Goal: Task Accomplishment & Management: Use online tool/utility

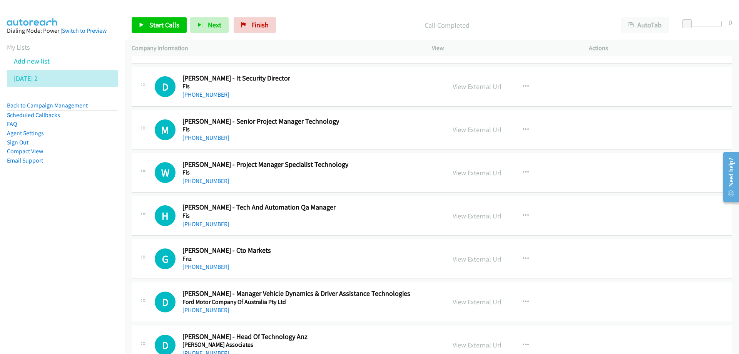
scroll to position [11931, 0]
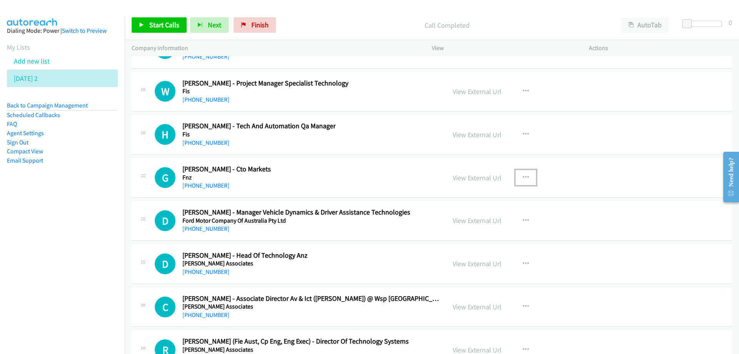
click at [523, 177] on icon "button" at bounding box center [526, 177] width 6 height 6
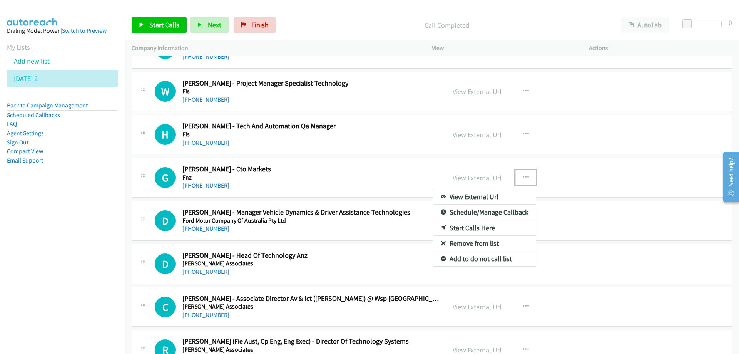
click at [453, 228] on link "Start Calls Here" at bounding box center [484, 227] width 102 height 15
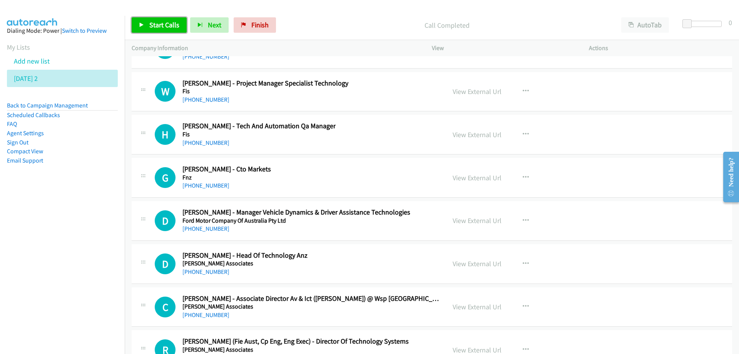
click at [164, 25] on span "Start Calls" at bounding box center [164, 24] width 30 height 9
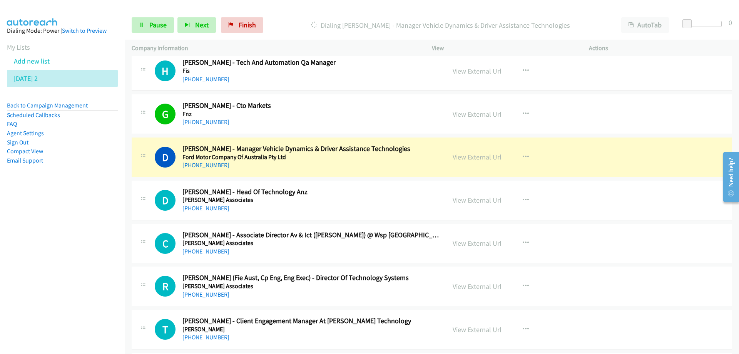
scroll to position [12008, 0]
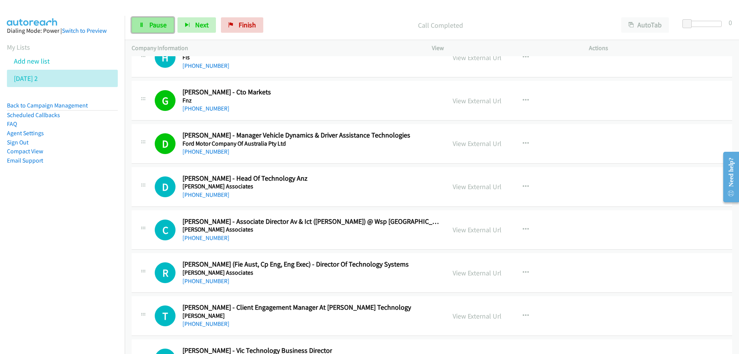
click at [156, 22] on span "Pause" at bounding box center [157, 24] width 17 height 9
click at [475, 145] on link "View External Url" at bounding box center [477, 143] width 49 height 9
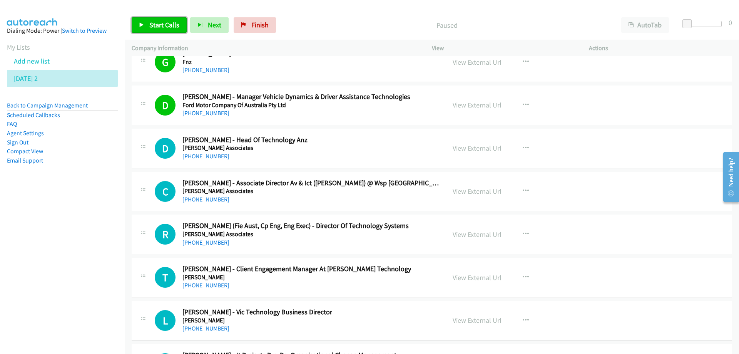
click at [165, 27] on span "Start Calls" at bounding box center [164, 24] width 30 height 9
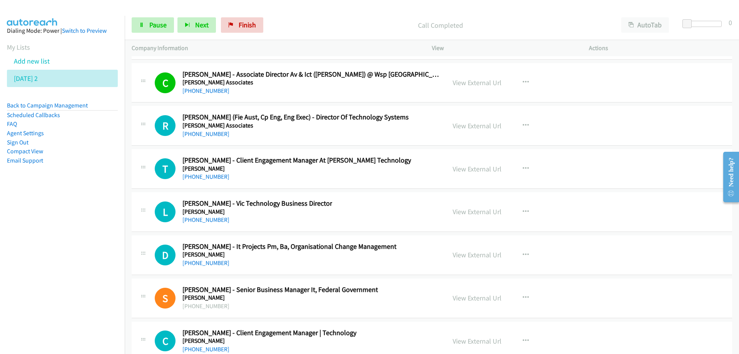
scroll to position [12162, 0]
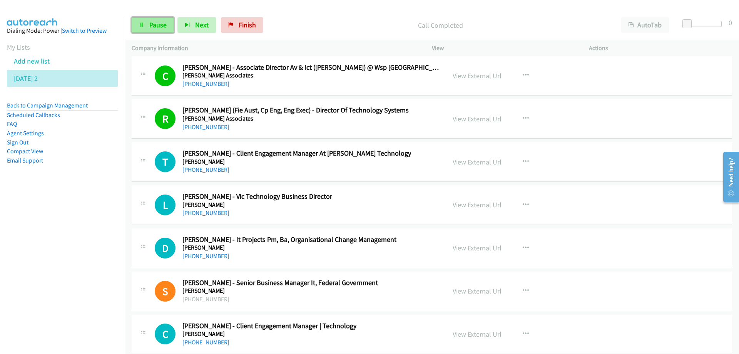
click at [155, 28] on span "Pause" at bounding box center [157, 24] width 17 height 9
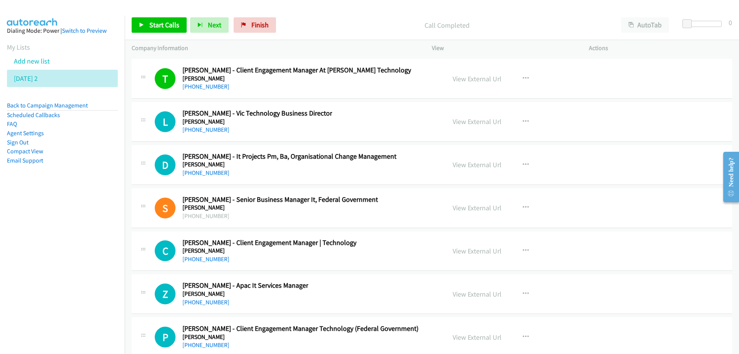
scroll to position [12201, 0]
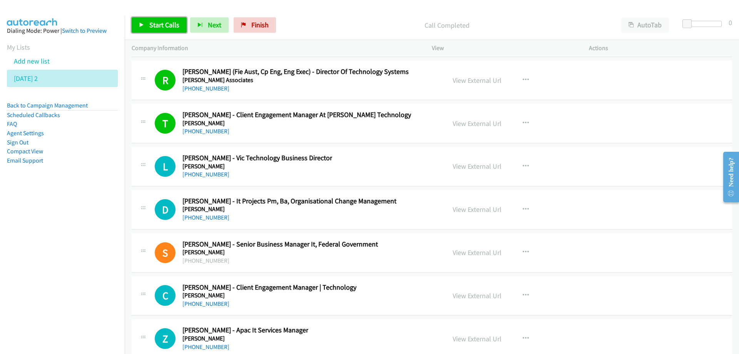
click at [154, 21] on span "Start Calls" at bounding box center [164, 24] width 30 height 9
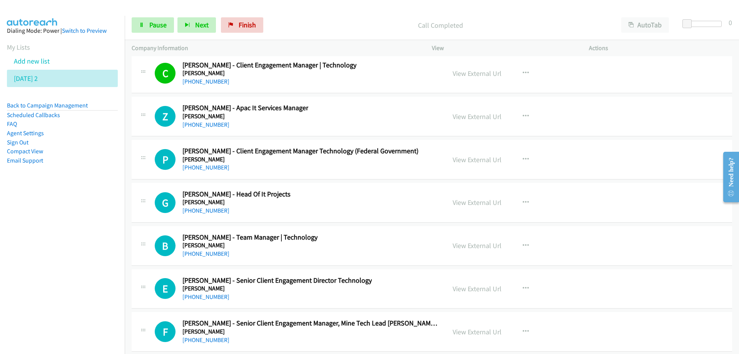
scroll to position [12432, 0]
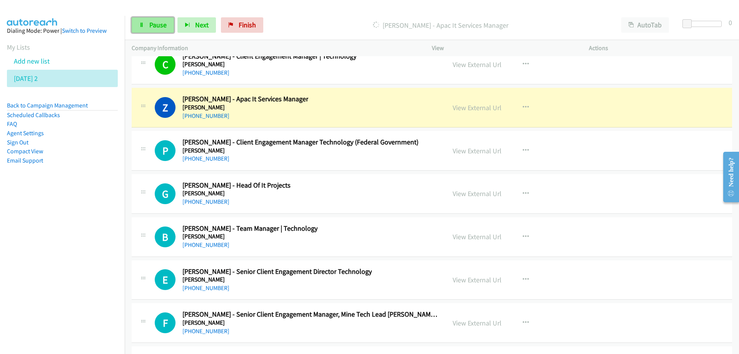
click at [157, 27] on span "Pause" at bounding box center [157, 24] width 17 height 9
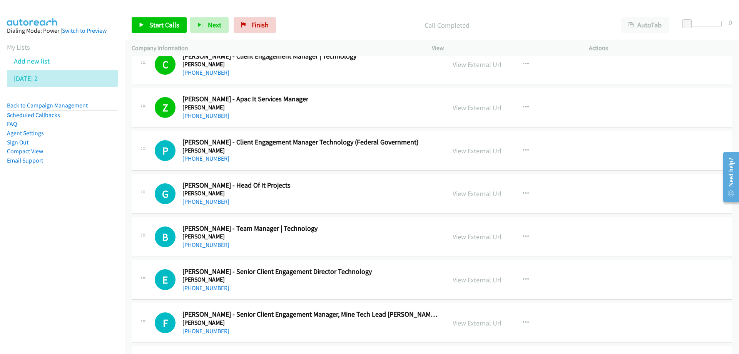
scroll to position [12470, 0]
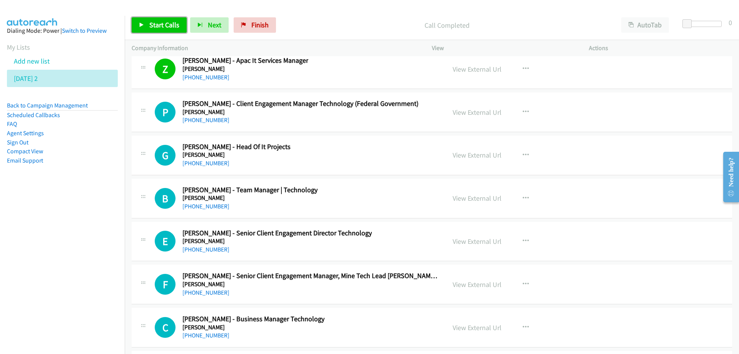
click at [162, 30] on link "Start Calls" at bounding box center [159, 24] width 55 height 15
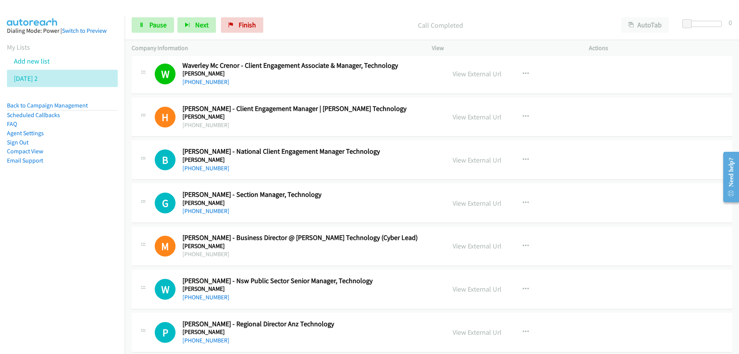
scroll to position [12817, 0]
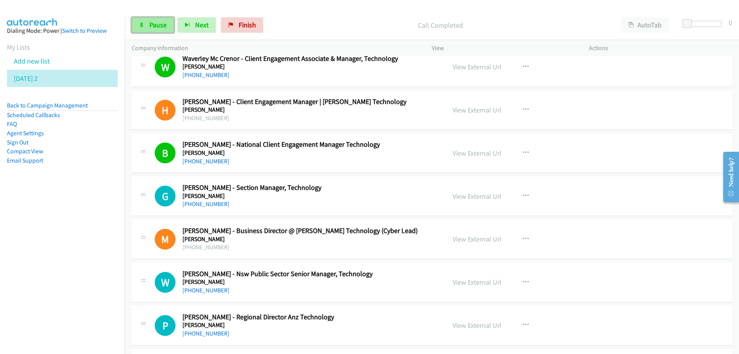
click at [148, 23] on link "Pause" at bounding box center [153, 24] width 42 height 15
click at [269, 163] on div "[PHONE_NUMBER]" at bounding box center [280, 161] width 197 height 9
click at [319, 153] on h5 "[PERSON_NAME]" at bounding box center [280, 153] width 197 height 8
click at [459, 152] on link "View External Url" at bounding box center [477, 153] width 49 height 9
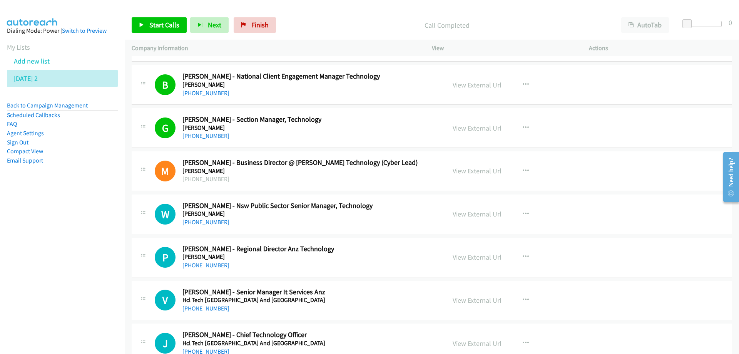
scroll to position [12894, 0]
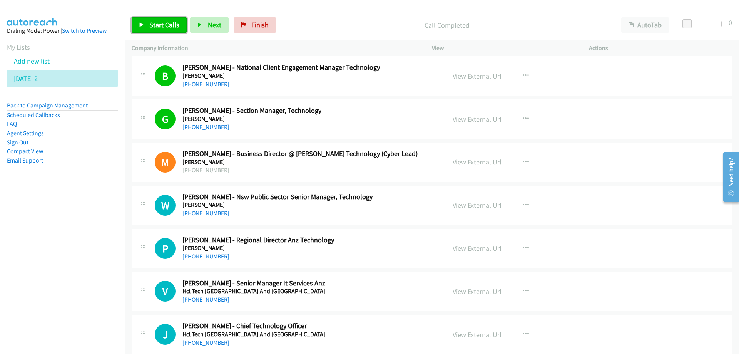
click at [162, 23] on span "Start Calls" at bounding box center [164, 24] width 30 height 9
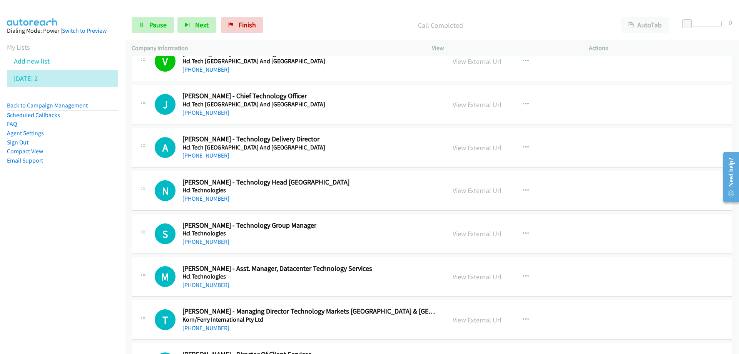
scroll to position [13124, 0]
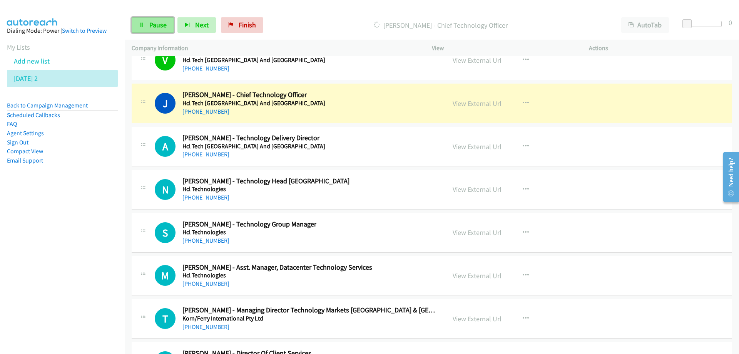
click at [156, 29] on span "Pause" at bounding box center [157, 24] width 17 height 9
drag, startPoint x: 348, startPoint y: 111, endPoint x: 437, endPoint y: 106, distance: 89.8
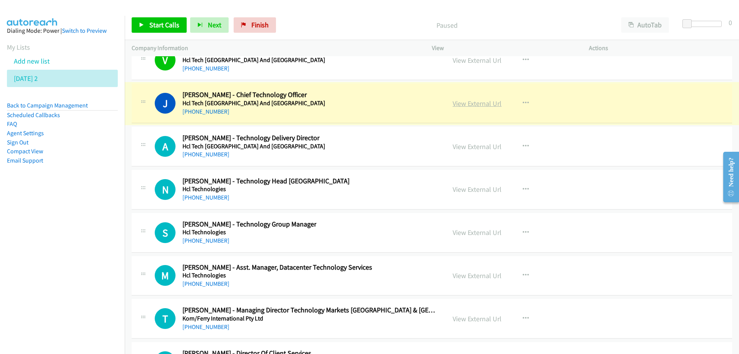
click at [482, 104] on link "View External Url" at bounding box center [477, 103] width 49 height 9
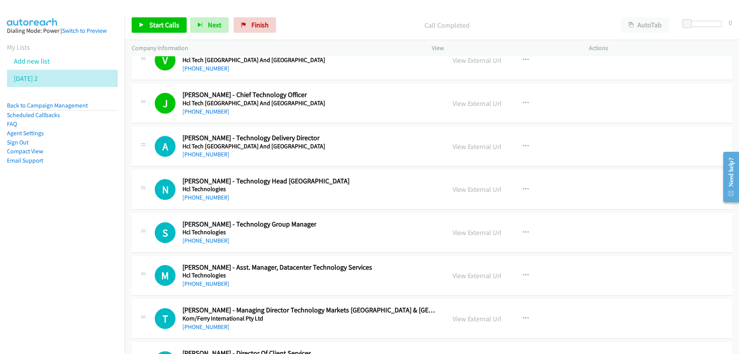
click at [368, 134] on div "A Callback Scheduled [PERSON_NAME] - Technology Delivery Director Hcl Tech [GEO…" at bounding box center [297, 146] width 284 height 25
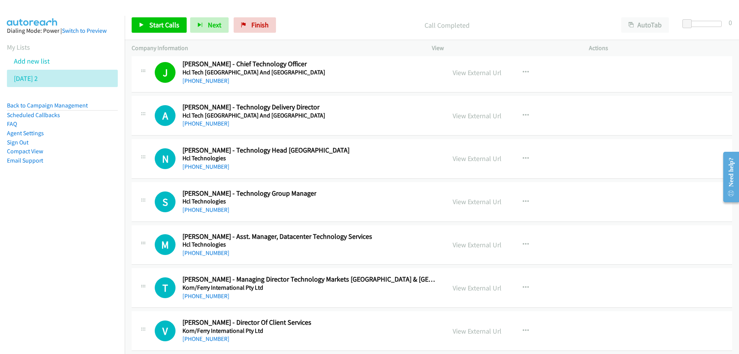
scroll to position [13163, 0]
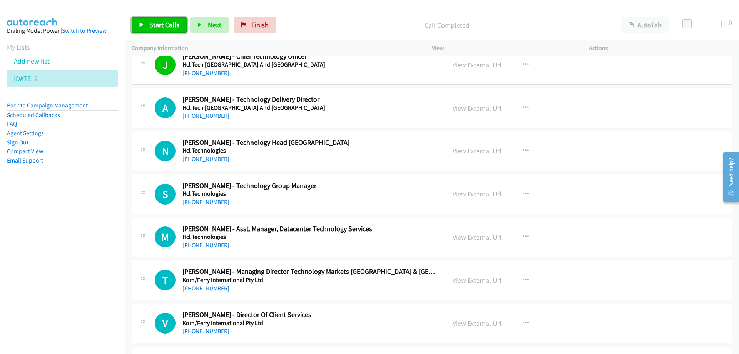
click at [163, 26] on span "Start Calls" at bounding box center [164, 24] width 30 height 9
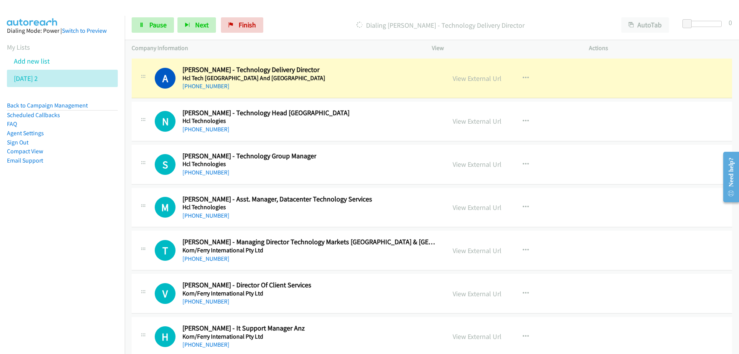
scroll to position [13201, 0]
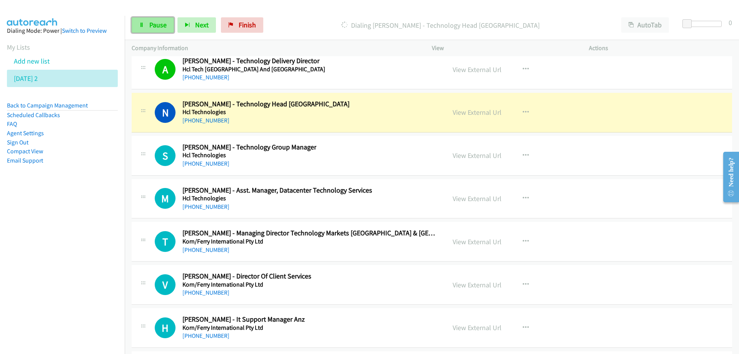
click at [157, 29] on link "Pause" at bounding box center [153, 24] width 42 height 15
click at [465, 110] on link "View External Url" at bounding box center [477, 112] width 49 height 9
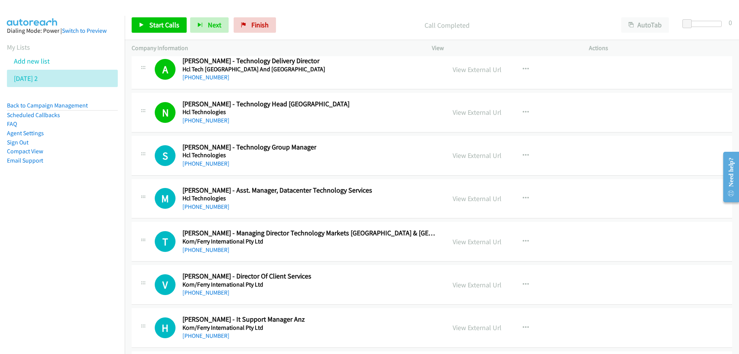
scroll to position [13240, 0]
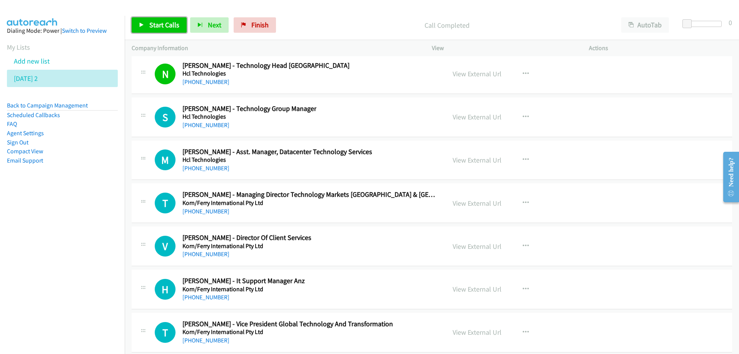
click at [164, 27] on span "Start Calls" at bounding box center [164, 24] width 30 height 9
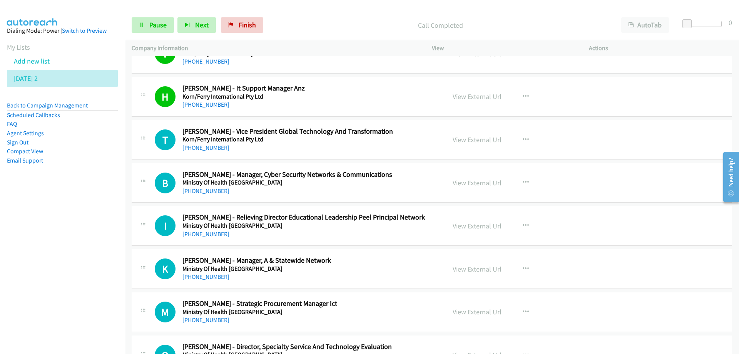
scroll to position [13471, 0]
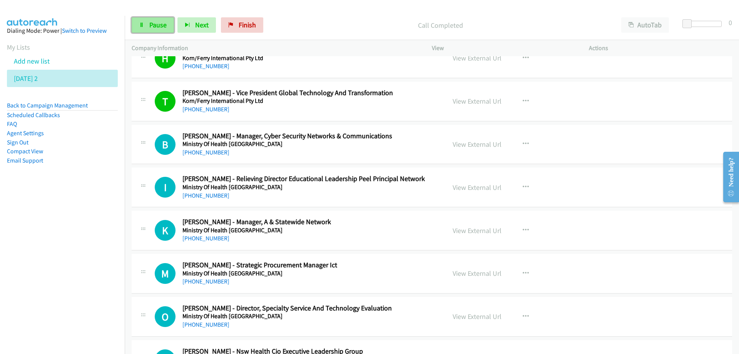
click at [155, 25] on span "Pause" at bounding box center [157, 24] width 17 height 9
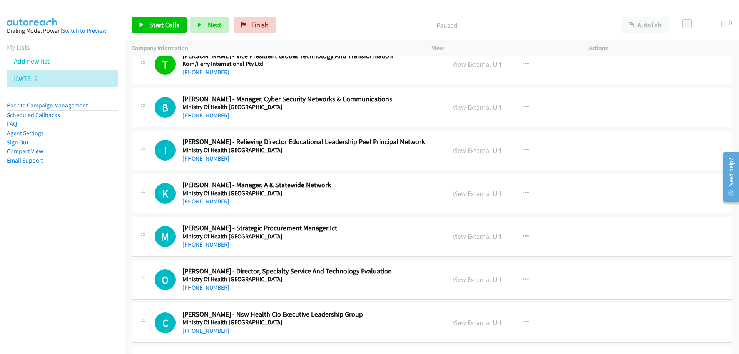
scroll to position [13509, 0]
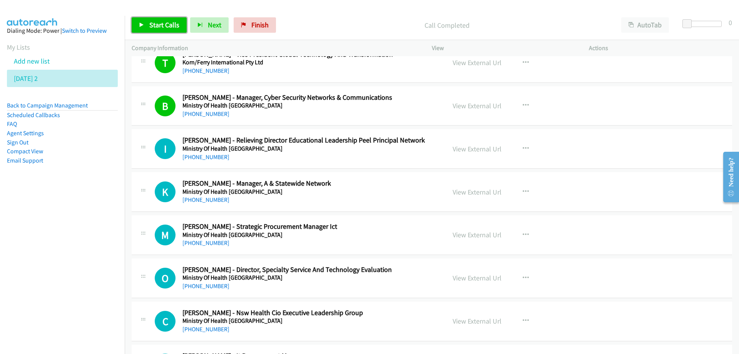
click at [168, 22] on span "Start Calls" at bounding box center [164, 24] width 30 height 9
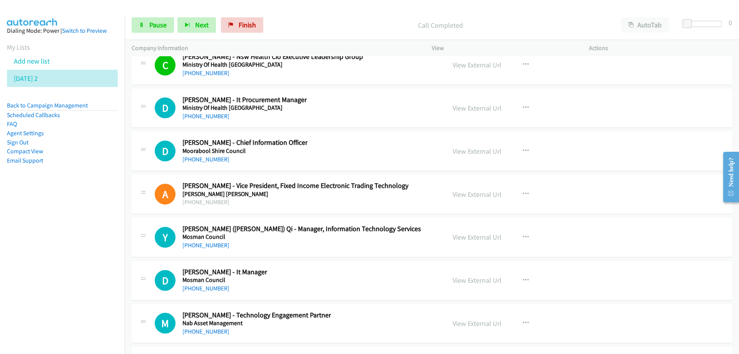
scroll to position [13779, 0]
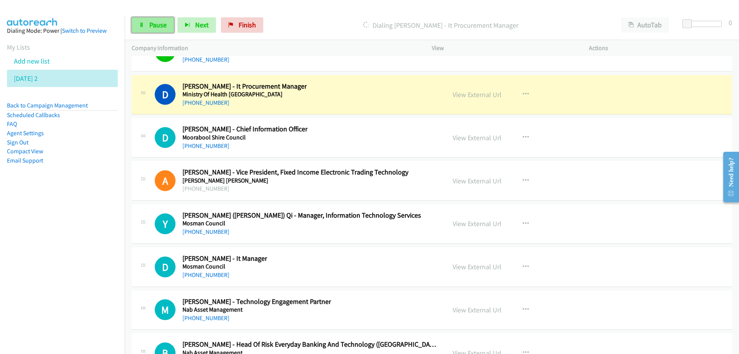
click at [160, 25] on span "Pause" at bounding box center [157, 24] width 17 height 9
click at [388, 90] on div "D Callback Scheduled [PERSON_NAME] - It Procurement Manager Ministry Of Health …" at bounding box center [297, 94] width 284 height 25
click at [463, 95] on link "View External Url" at bounding box center [477, 94] width 49 height 9
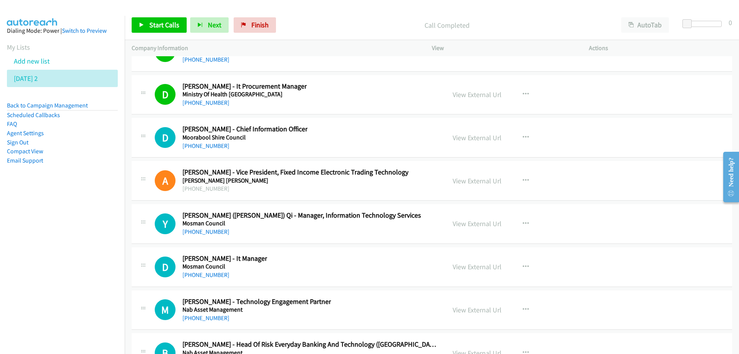
scroll to position [13817, 0]
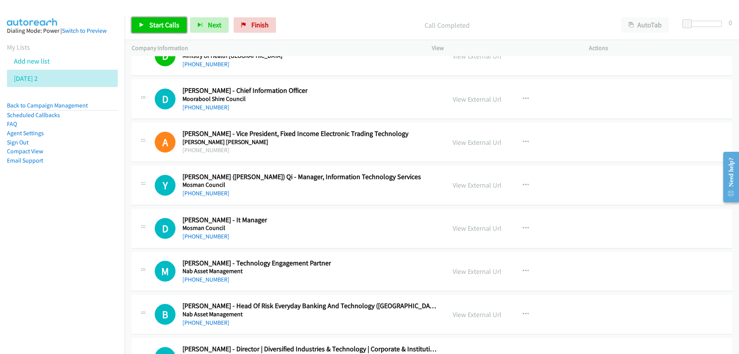
click at [165, 23] on span "Start Calls" at bounding box center [164, 24] width 30 height 9
click at [149, 22] on span "Pause" at bounding box center [157, 24] width 17 height 9
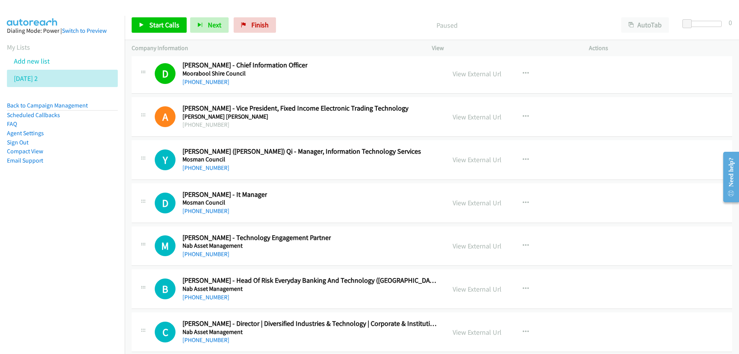
scroll to position [13856, 0]
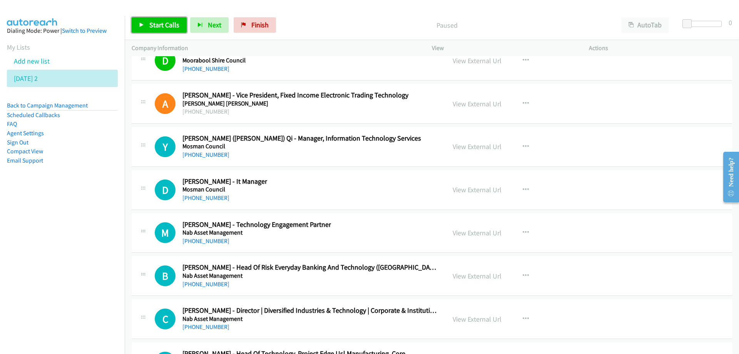
click at [162, 23] on span "Start Calls" at bounding box center [164, 24] width 30 height 9
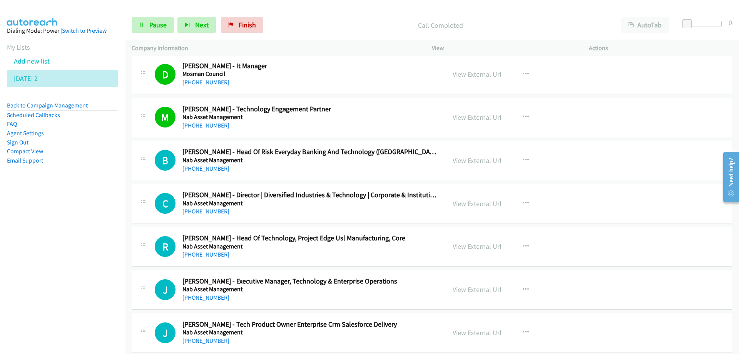
scroll to position [14010, 0]
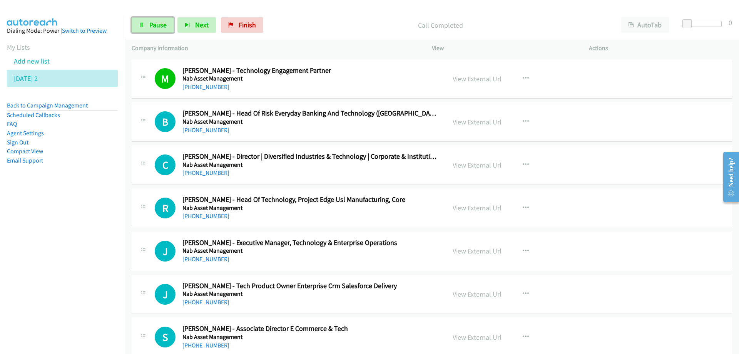
drag, startPoint x: 155, startPoint y: 25, endPoint x: 236, endPoint y: 294, distance: 281.6
click at [155, 25] on span "Pause" at bounding box center [157, 24] width 17 height 9
click at [158, 22] on span "Start Calls" at bounding box center [164, 24] width 30 height 9
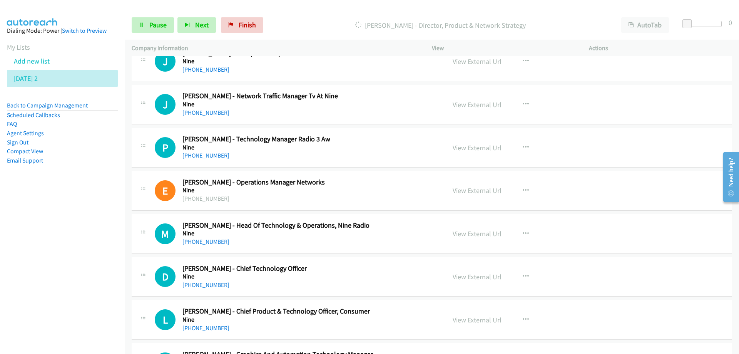
scroll to position [15203, 0]
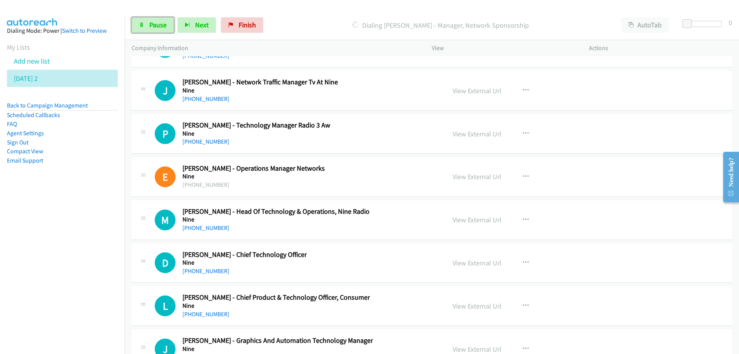
drag, startPoint x: 160, startPoint y: 28, endPoint x: 172, endPoint y: 73, distance: 46.7
click at [160, 27] on span "Pause" at bounding box center [157, 24] width 17 height 9
click at [371, 263] on div "D Callback Scheduled [PERSON_NAME] - Chief Technology Officer Nine [GEOGRAPHIC_…" at bounding box center [297, 262] width 284 height 25
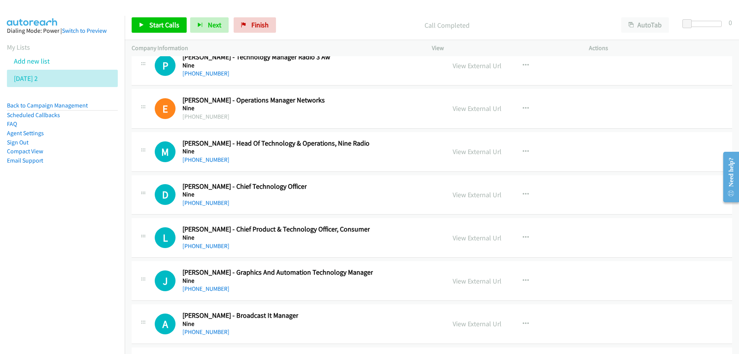
scroll to position [15280, 0]
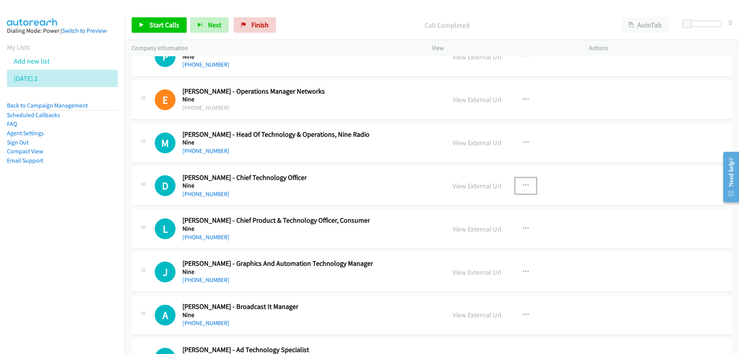
click at [523, 185] on icon "button" at bounding box center [526, 185] width 6 height 6
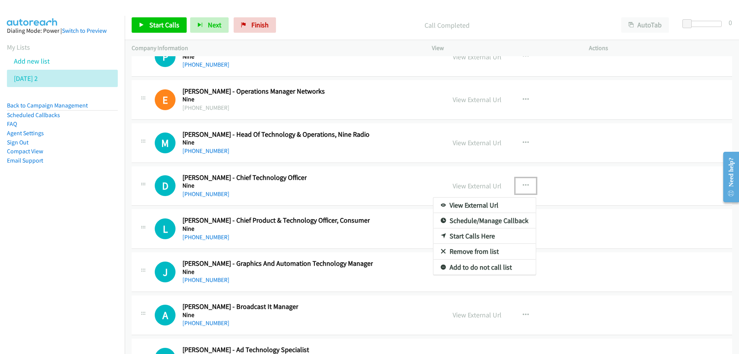
click at [475, 234] on link "Start Calls Here" at bounding box center [484, 235] width 102 height 15
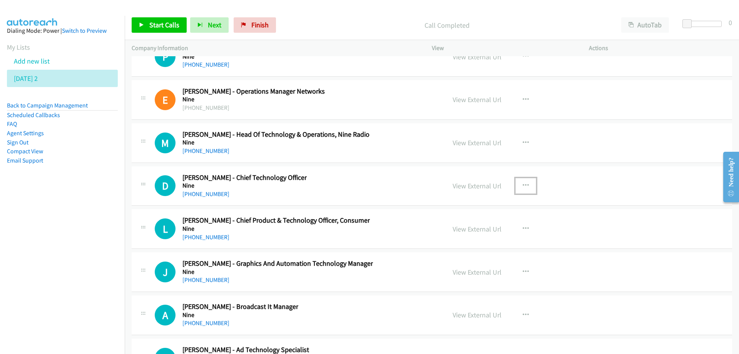
click at [523, 183] on icon "button" at bounding box center [526, 185] width 6 height 6
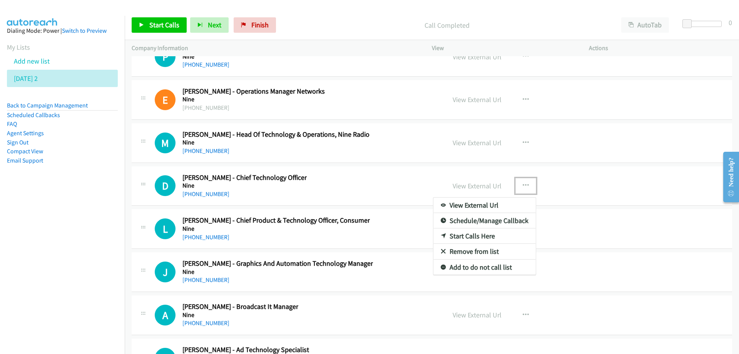
click at [459, 239] on link "Start Calls Here" at bounding box center [484, 235] width 102 height 15
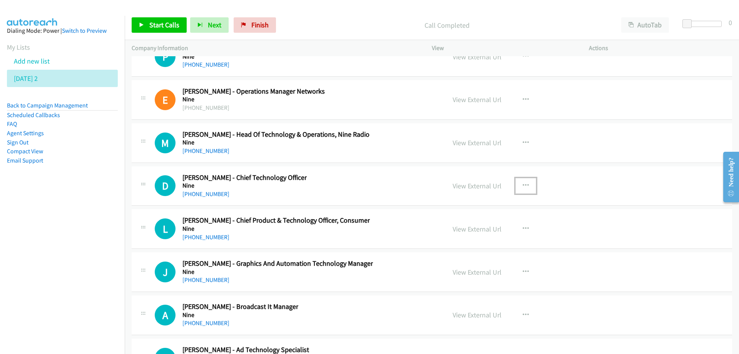
click at [344, 184] on div "D Callback Scheduled [PERSON_NAME] - Chief Technology Officer Nine [GEOGRAPHIC_…" at bounding box center [297, 185] width 284 height 25
click at [158, 25] on span "Start Calls" at bounding box center [164, 24] width 30 height 9
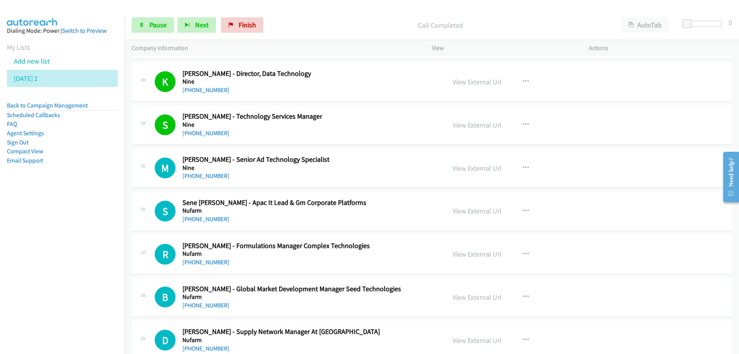
scroll to position [15896, 0]
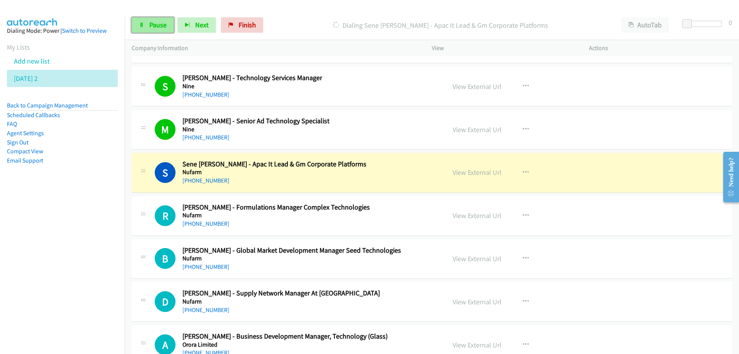
click at [157, 20] on span "Pause" at bounding box center [157, 24] width 17 height 9
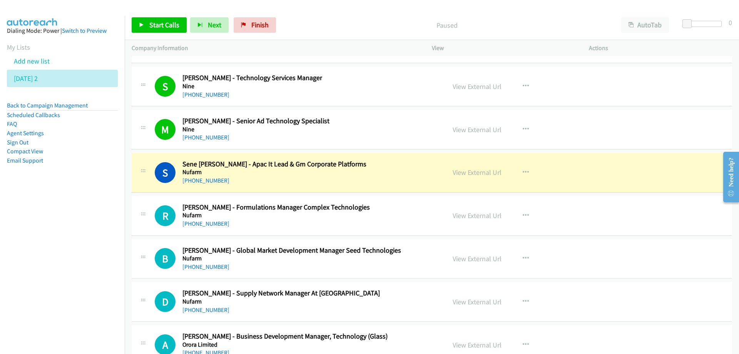
click at [364, 164] on div "S Callback Scheduled Sene [PERSON_NAME] - Apac It Lead & Gm Corporate Platforms…" at bounding box center [297, 172] width 284 height 25
click at [484, 174] on link "View External Url" at bounding box center [477, 172] width 49 height 9
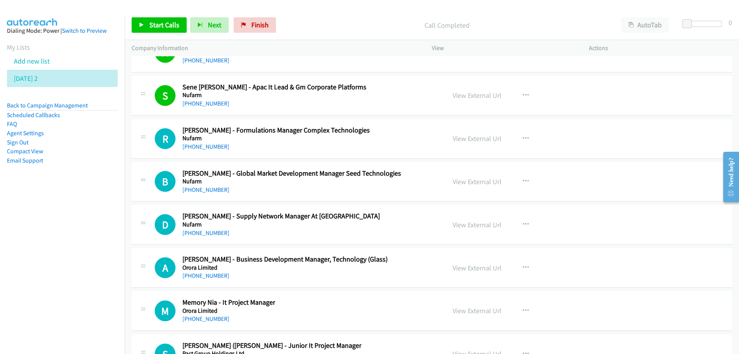
scroll to position [16011, 0]
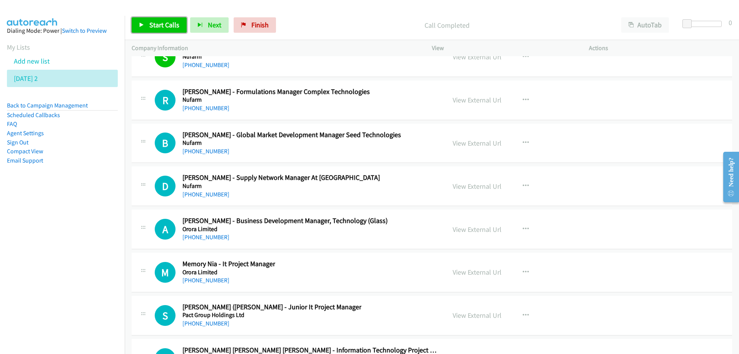
click at [164, 29] on span "Start Calls" at bounding box center [164, 24] width 30 height 9
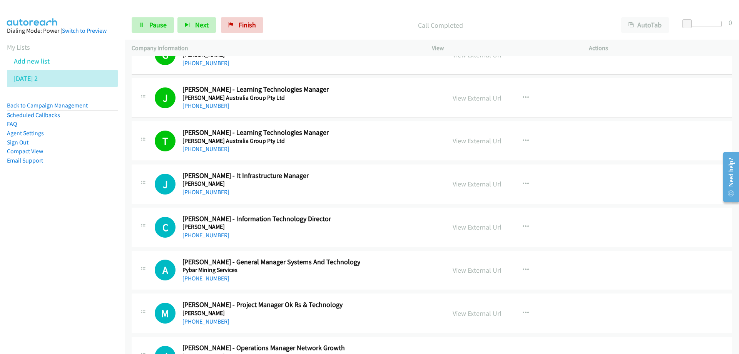
scroll to position [16396, 0]
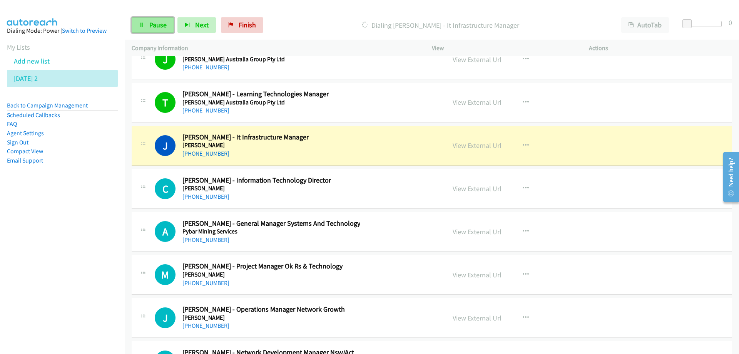
click at [154, 23] on span "Pause" at bounding box center [157, 24] width 17 height 9
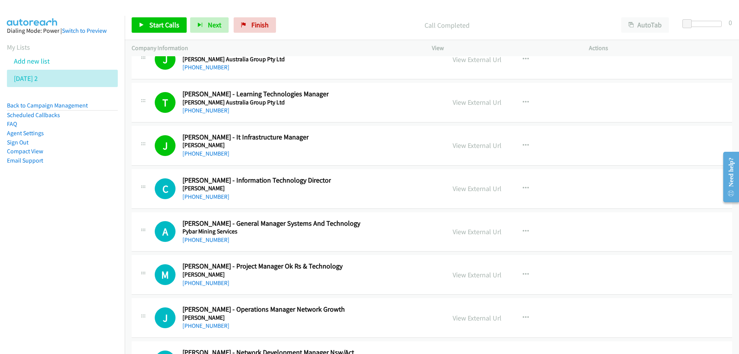
drag, startPoint x: 355, startPoint y: 152, endPoint x: 354, endPoint y: 159, distance: 7.0
click at [355, 152] on div "J Callback Scheduled [PERSON_NAME] - It Infrastructure Manager [PERSON_NAME] [G…" at bounding box center [297, 145] width 284 height 25
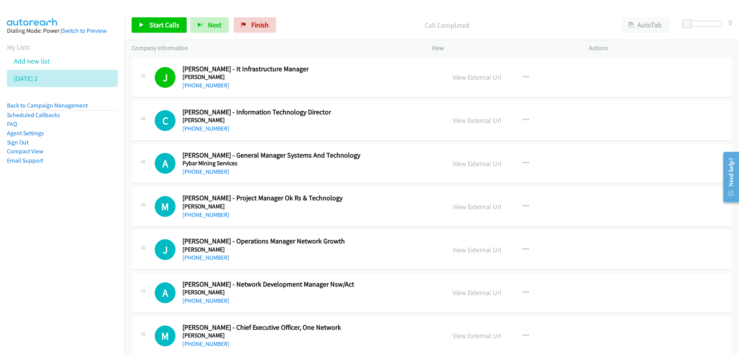
scroll to position [16473, 0]
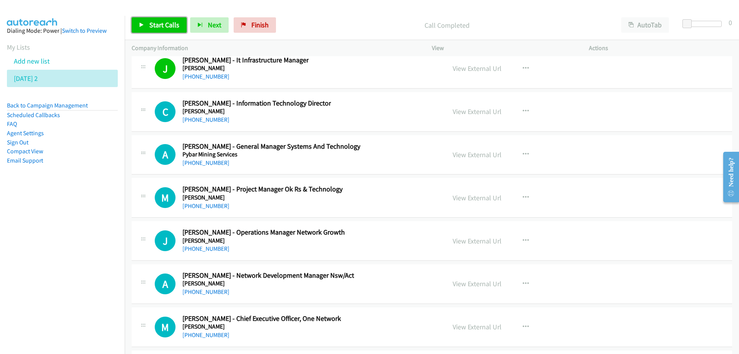
click at [164, 26] on span "Start Calls" at bounding box center [164, 24] width 30 height 9
click at [165, 28] on span "Pause" at bounding box center [157, 24] width 17 height 9
click at [167, 26] on span "Start Calls" at bounding box center [164, 24] width 30 height 9
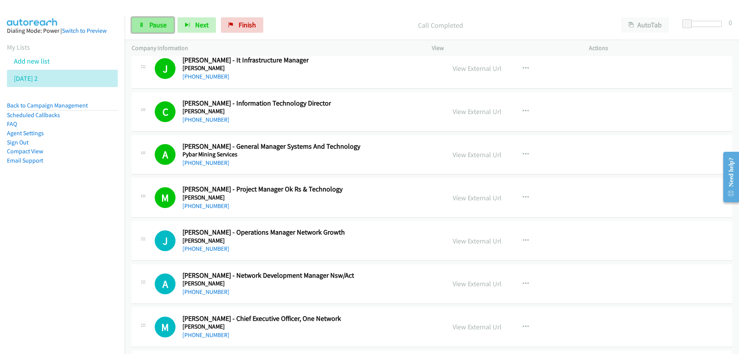
click at [161, 24] on span "Pause" at bounding box center [157, 24] width 17 height 9
click at [167, 20] on link "Start Calls" at bounding box center [159, 24] width 55 height 15
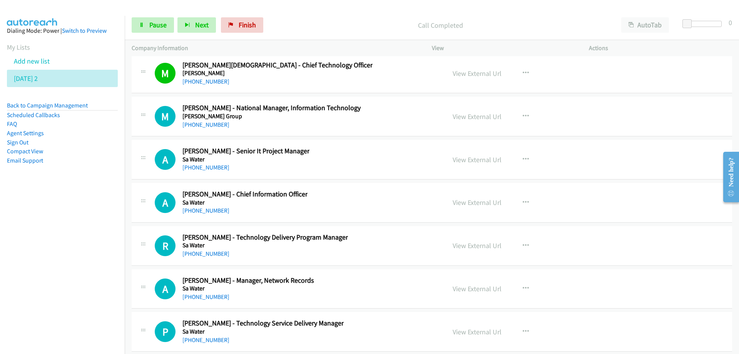
scroll to position [16781, 0]
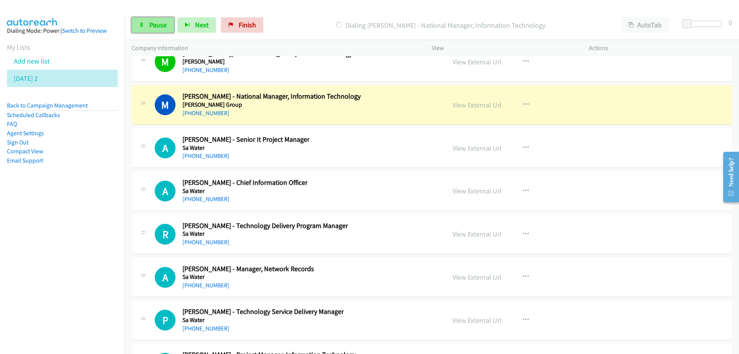
click at [163, 26] on span "Pause" at bounding box center [157, 24] width 17 height 9
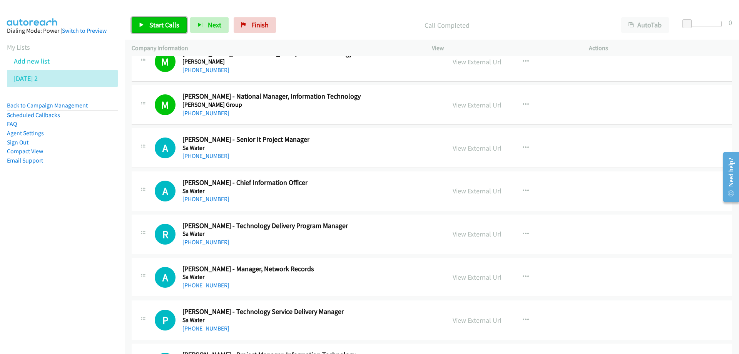
click at [167, 23] on span "Start Calls" at bounding box center [164, 24] width 30 height 9
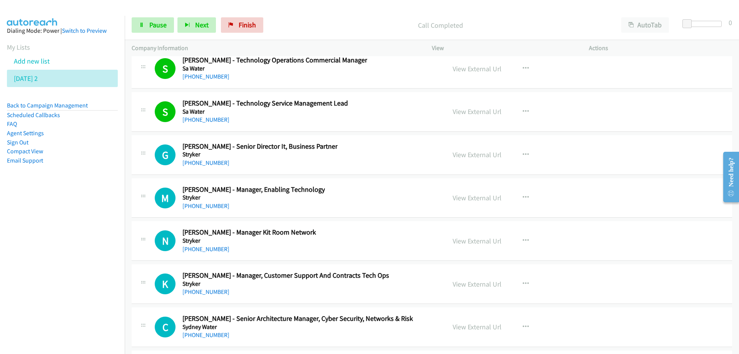
scroll to position [17551, 0]
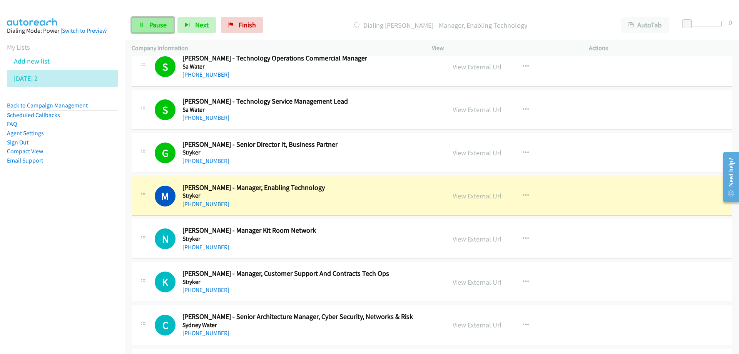
click at [150, 21] on span "Pause" at bounding box center [157, 24] width 17 height 9
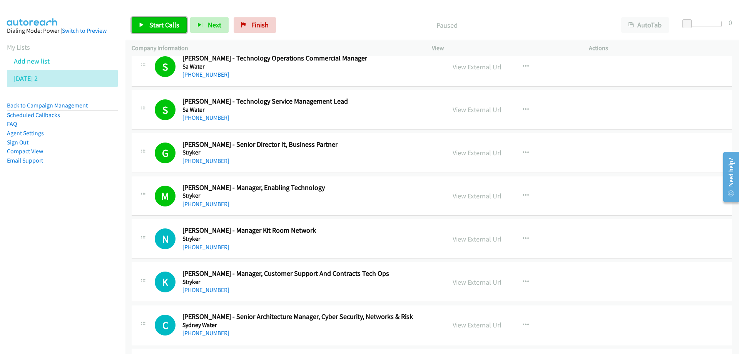
click at [172, 27] on span "Start Calls" at bounding box center [164, 24] width 30 height 9
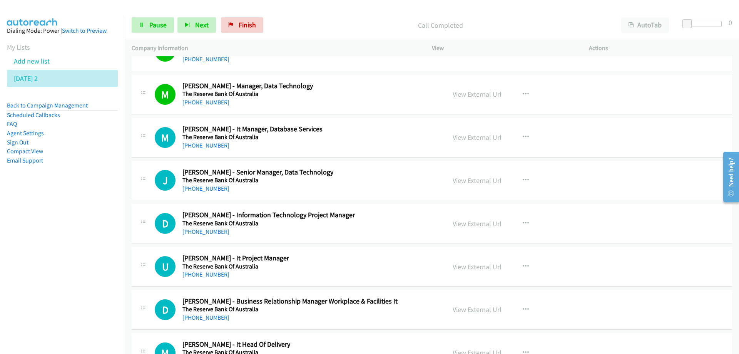
scroll to position [18551, 0]
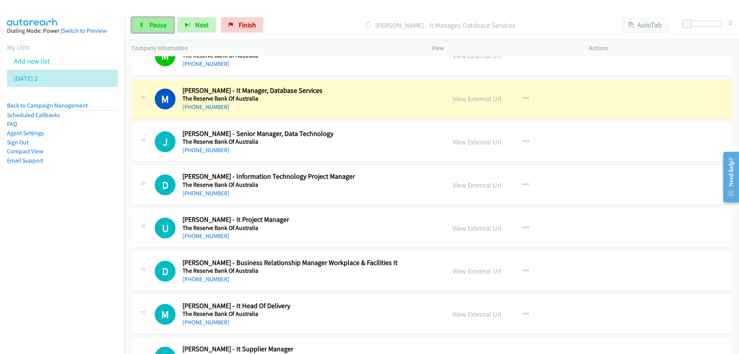
click at [161, 25] on span "Pause" at bounding box center [157, 24] width 17 height 9
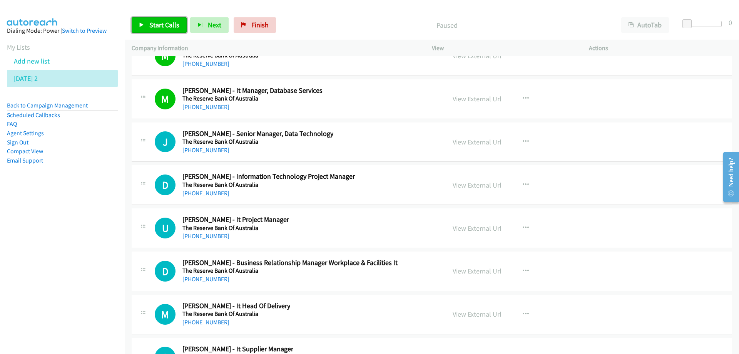
click at [159, 27] on span "Start Calls" at bounding box center [164, 24] width 30 height 9
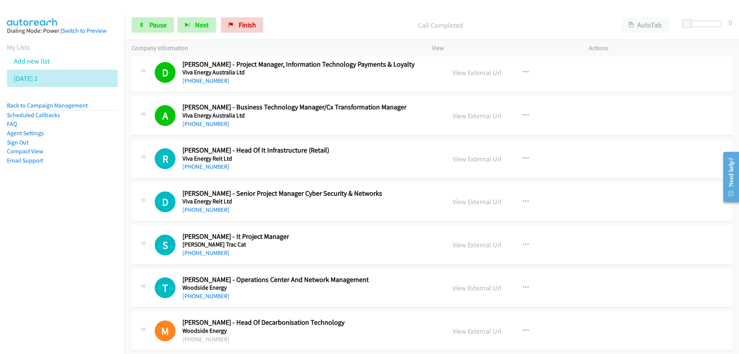
scroll to position [19321, 0]
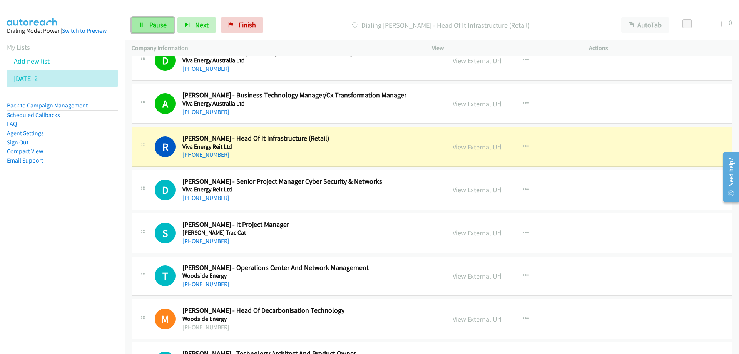
click at [154, 26] on span "Pause" at bounding box center [157, 24] width 17 height 9
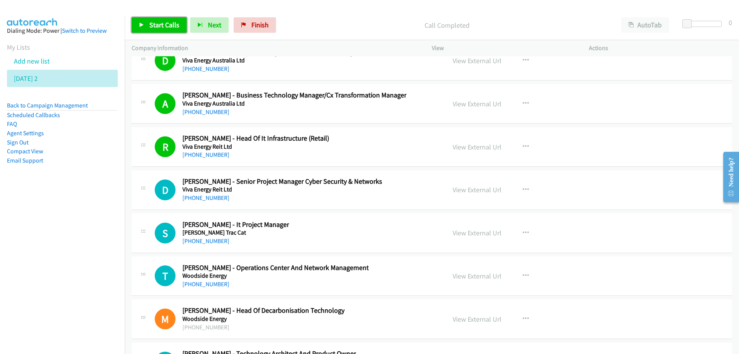
click at [165, 23] on span "Start Calls" at bounding box center [164, 24] width 30 height 9
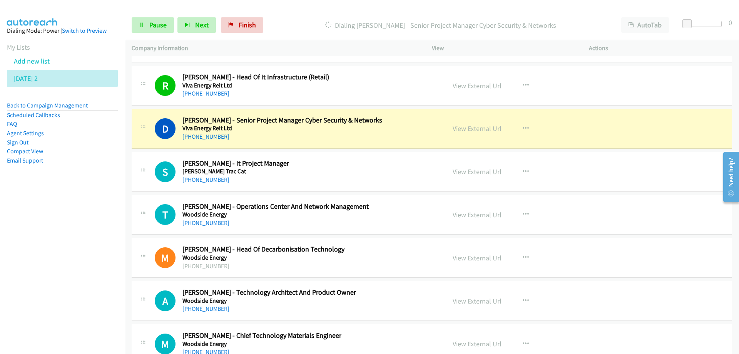
scroll to position [19398, 0]
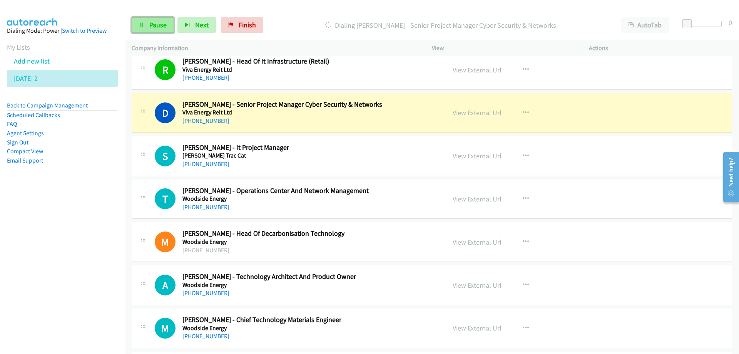
click at [152, 26] on span "Pause" at bounding box center [157, 24] width 17 height 9
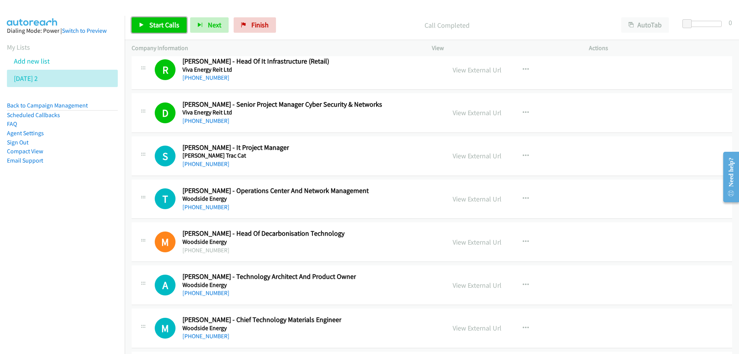
click at [160, 18] on link "Start Calls" at bounding box center [159, 24] width 55 height 15
drag, startPoint x: 147, startPoint y: 25, endPoint x: 149, endPoint y: 22, distance: 4.4
click at [147, 25] on link "Pause" at bounding box center [153, 24] width 42 height 15
click at [152, 29] on span "Start Calls" at bounding box center [164, 24] width 30 height 9
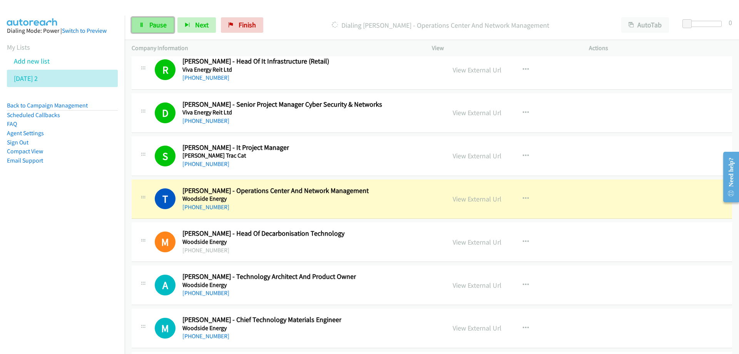
click at [150, 23] on span "Pause" at bounding box center [157, 24] width 17 height 9
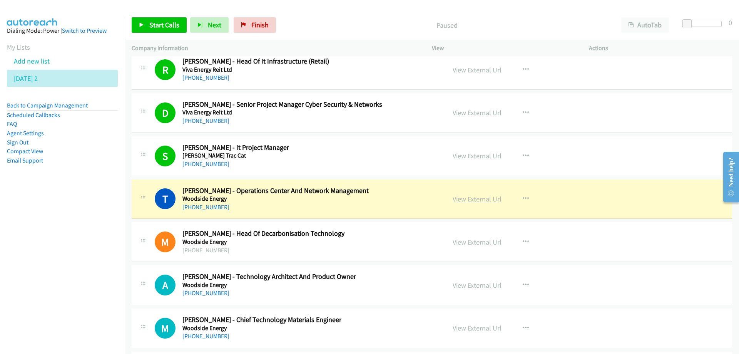
click at [470, 202] on link "View External Url" at bounding box center [477, 198] width 49 height 9
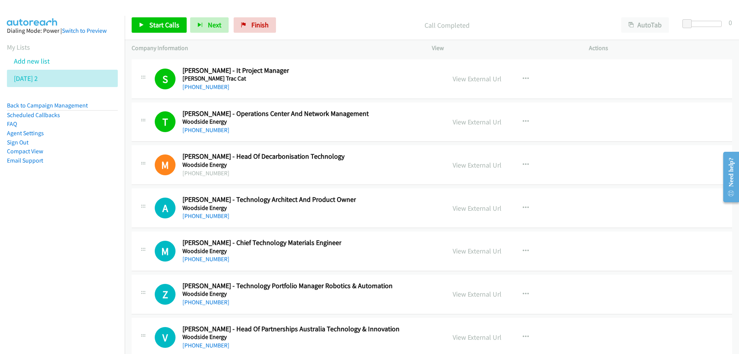
scroll to position [19514, 0]
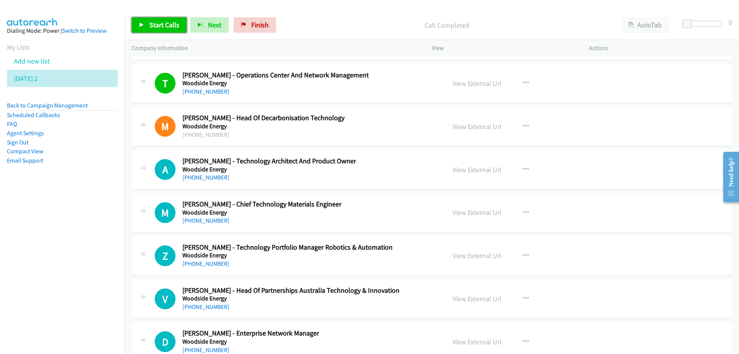
click at [169, 25] on span "Start Calls" at bounding box center [164, 24] width 30 height 9
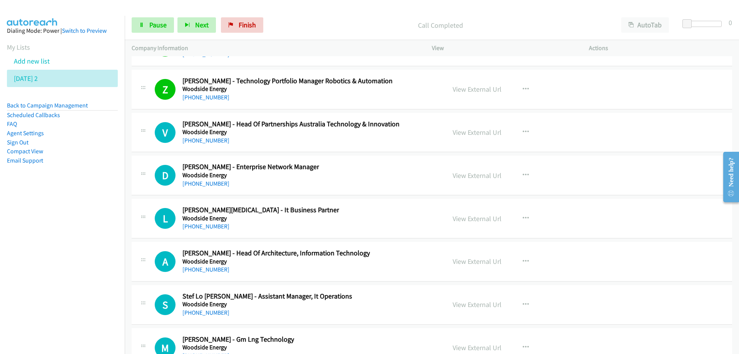
scroll to position [19706, 0]
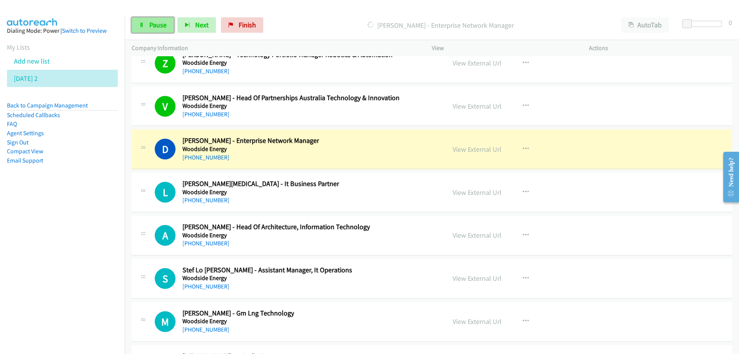
click at [150, 19] on link "Pause" at bounding box center [153, 24] width 42 height 15
